Goal: Information Seeking & Learning: Check status

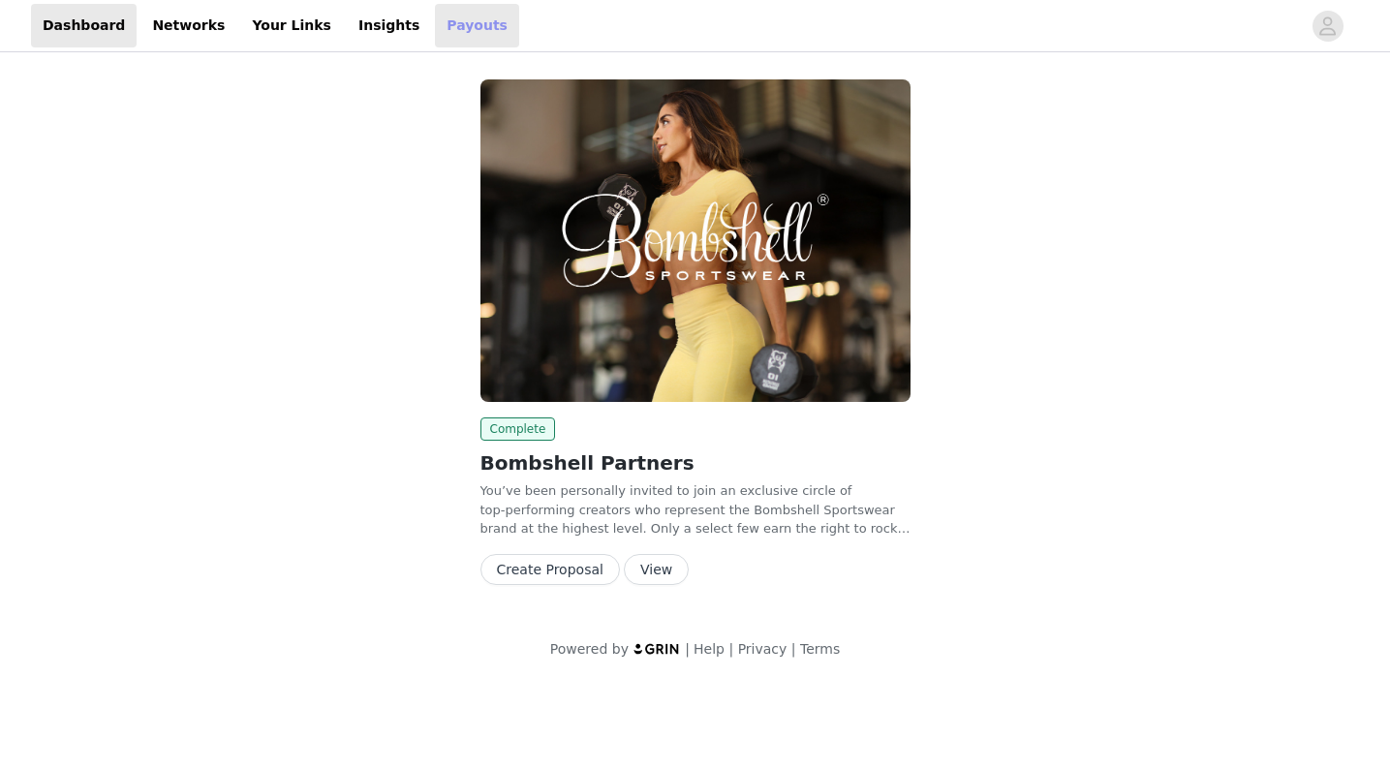
click at [439, 27] on link "Payouts" at bounding box center [477, 26] width 84 height 44
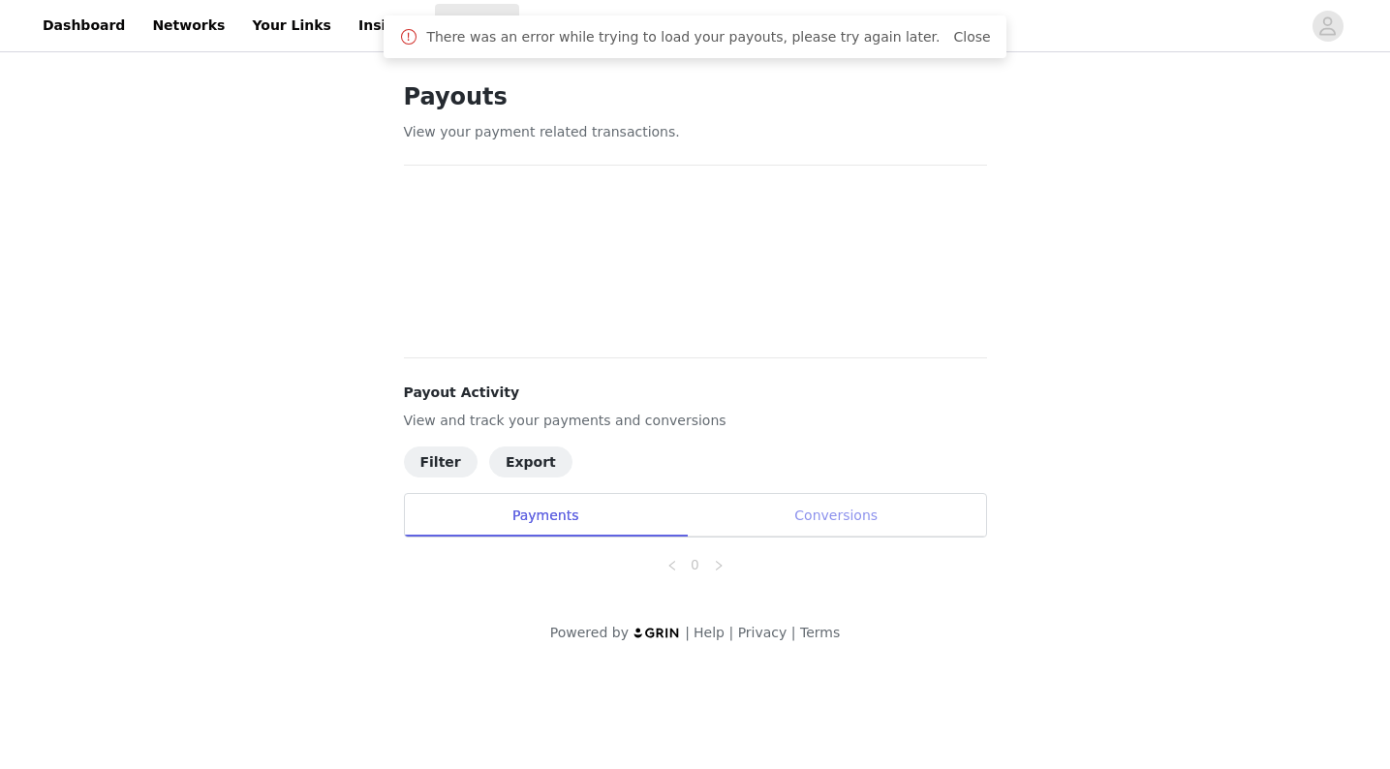
click at [836, 515] on div "Conversions" at bounding box center [836, 516] width 299 height 44
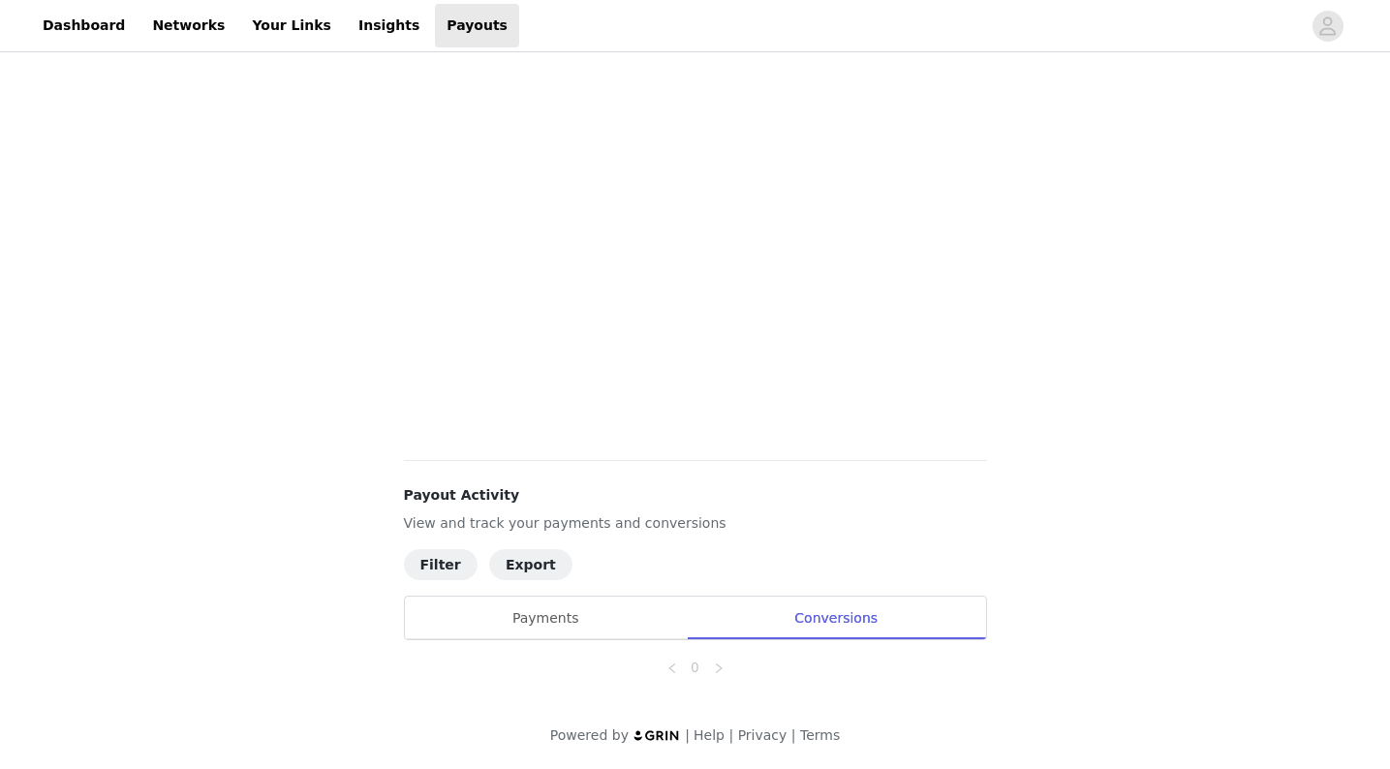
scroll to position [321, 0]
click at [841, 623] on div "Conversions" at bounding box center [836, 619] width 299 height 44
click at [578, 628] on div "Payments" at bounding box center [546, 619] width 282 height 44
click at [849, 599] on div "Conversions" at bounding box center [836, 619] width 299 height 44
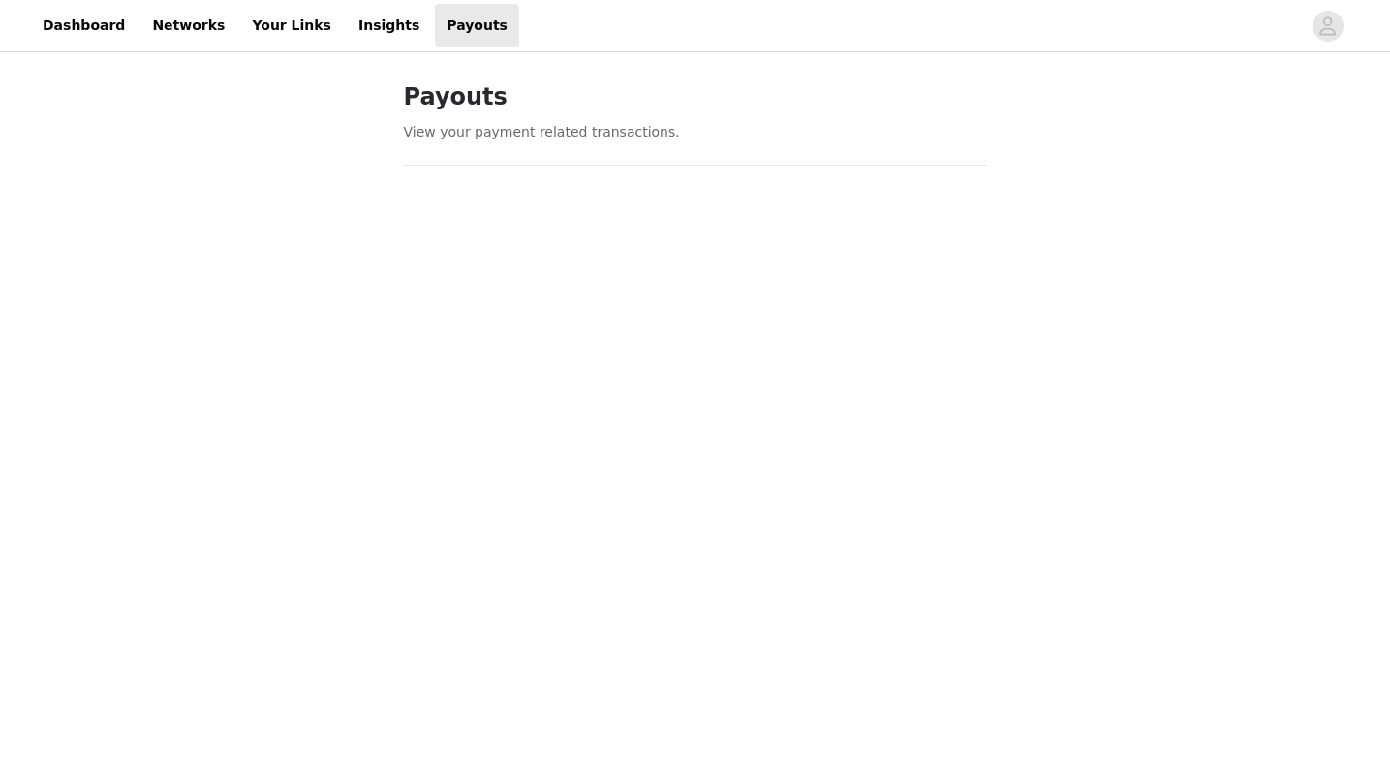
scroll to position [0, 0]
click at [370, 20] on link "Insights" at bounding box center [389, 26] width 84 height 44
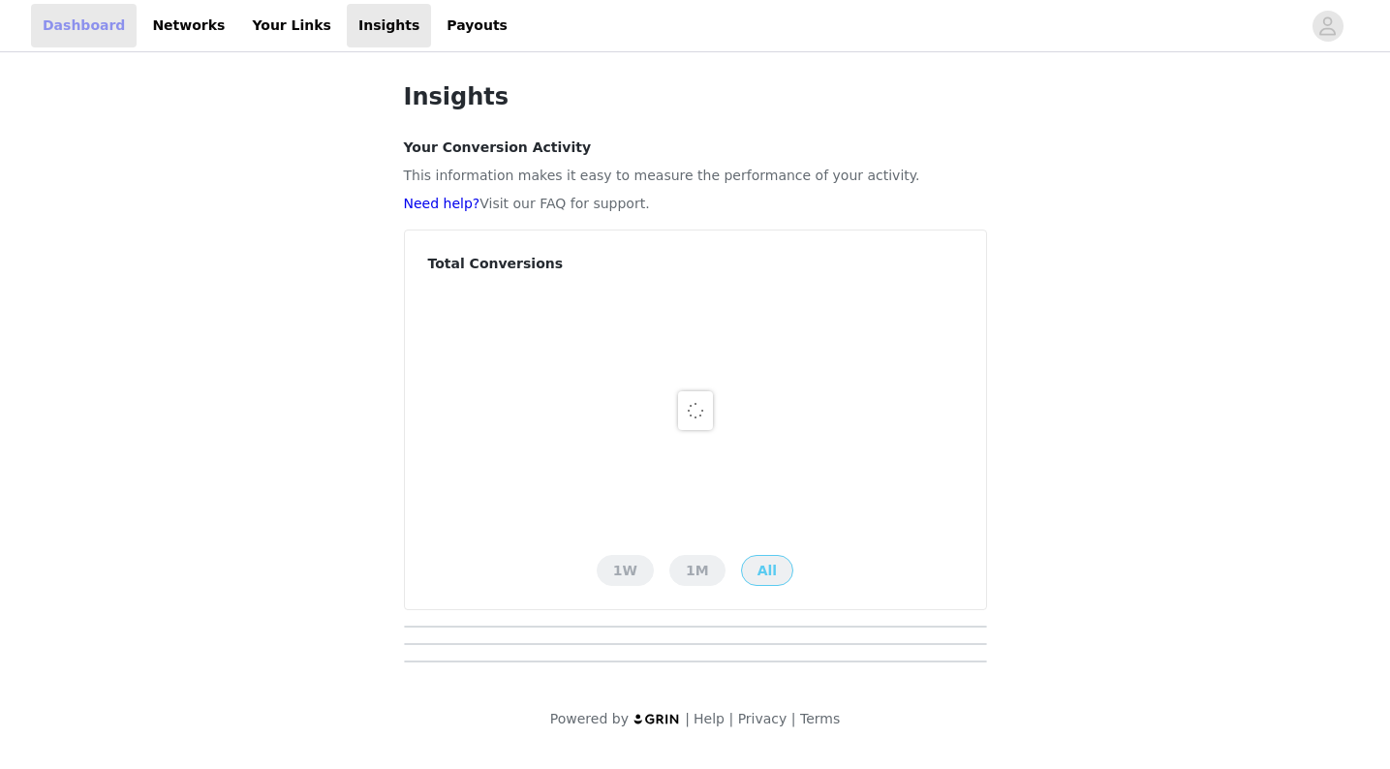
click at [101, 29] on link "Dashboard" at bounding box center [84, 26] width 106 height 44
